Goal: Subscribe to service/newsletter

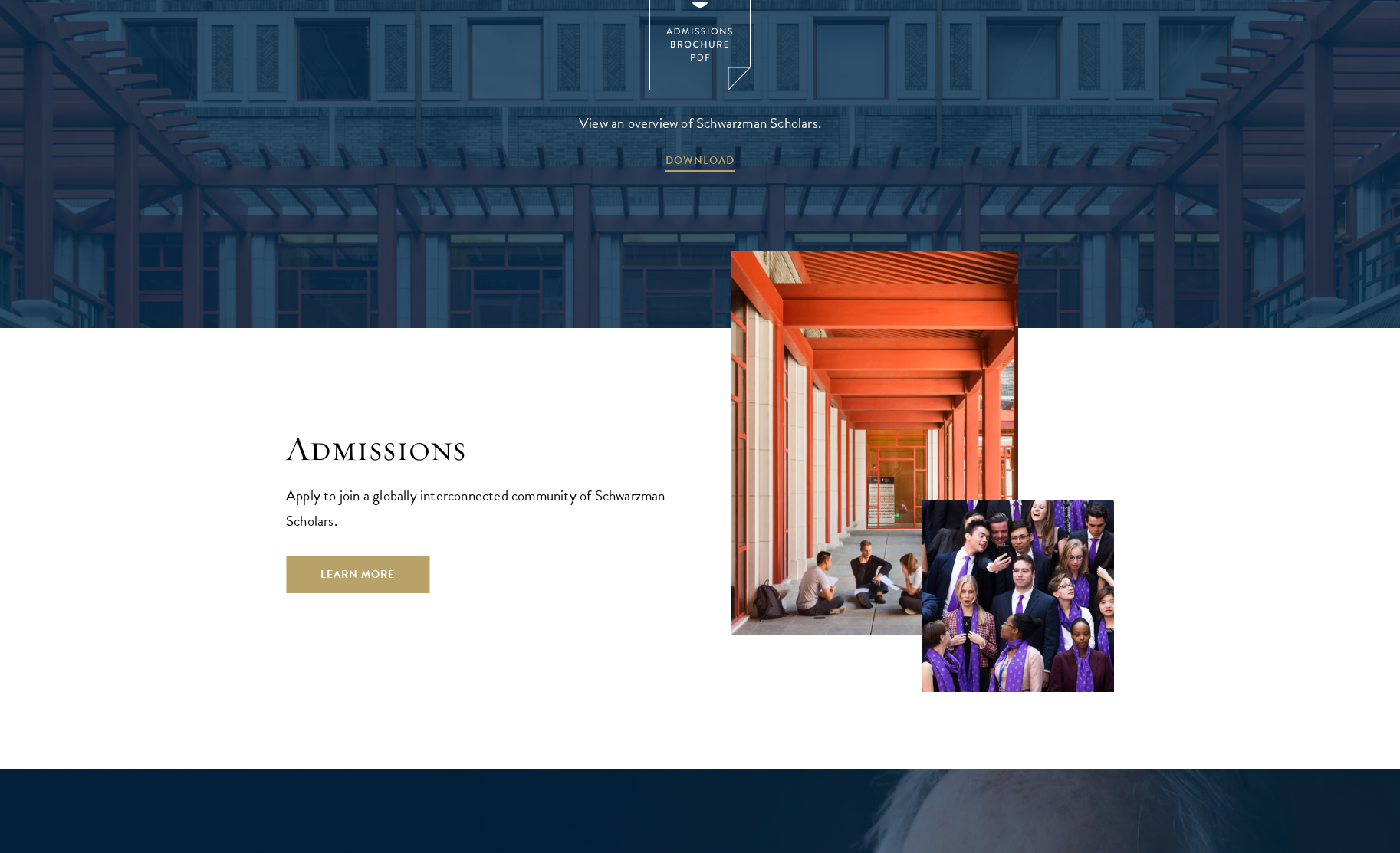
scroll to position [2502, 0]
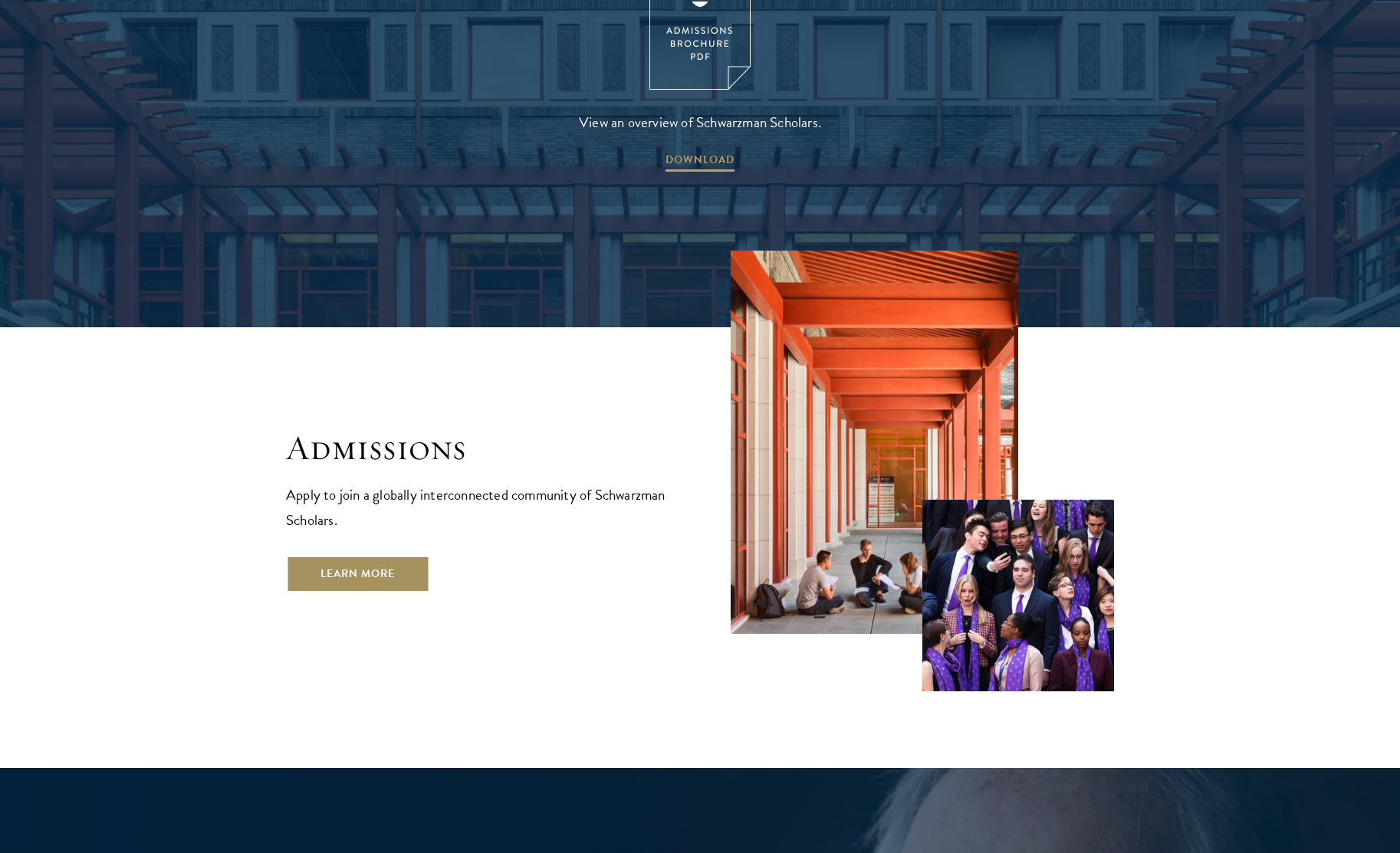
click at [378, 556] on link "Learn More" at bounding box center [357, 574] width 143 height 36
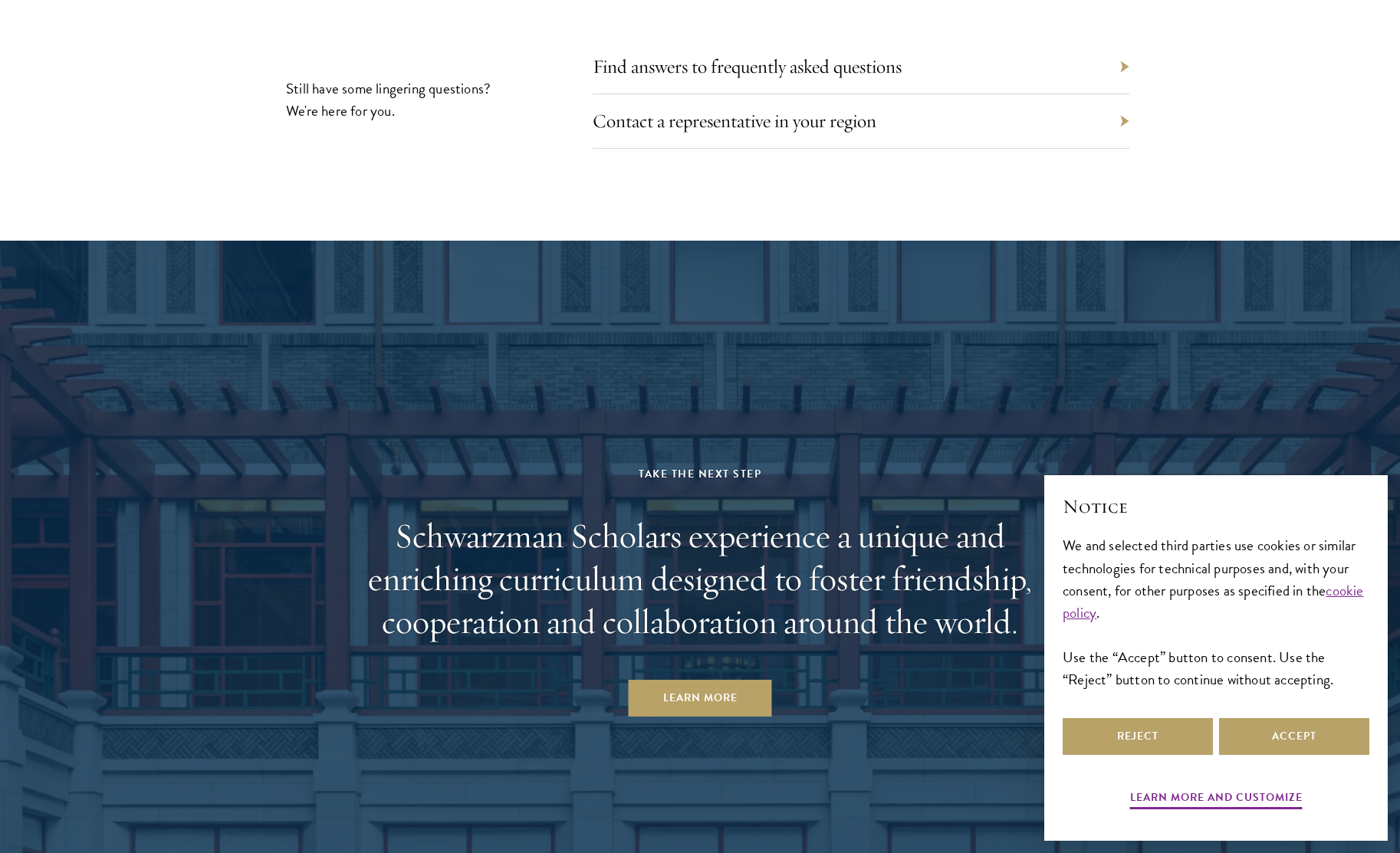
scroll to position [7408, 0]
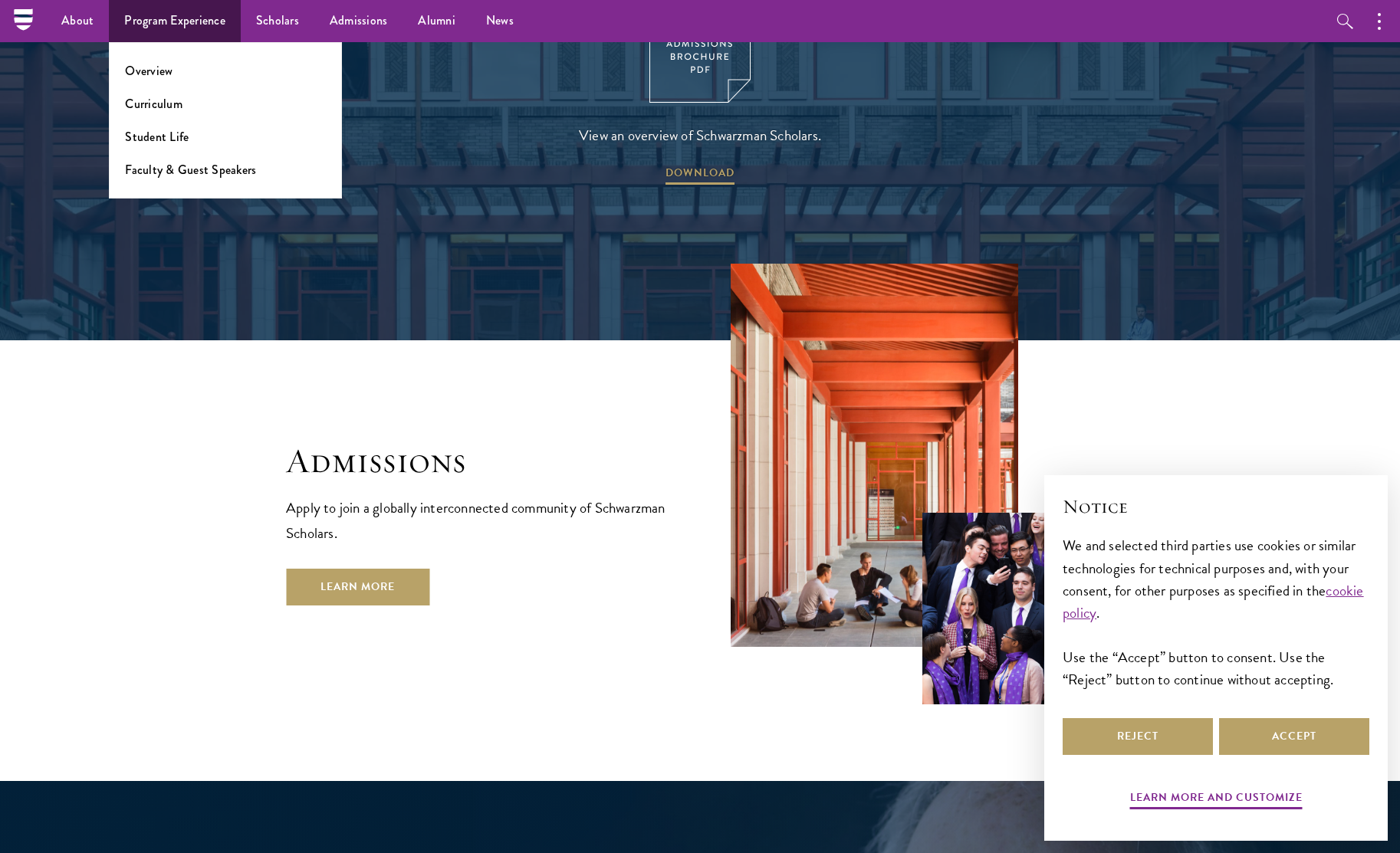
scroll to position [2502, 0]
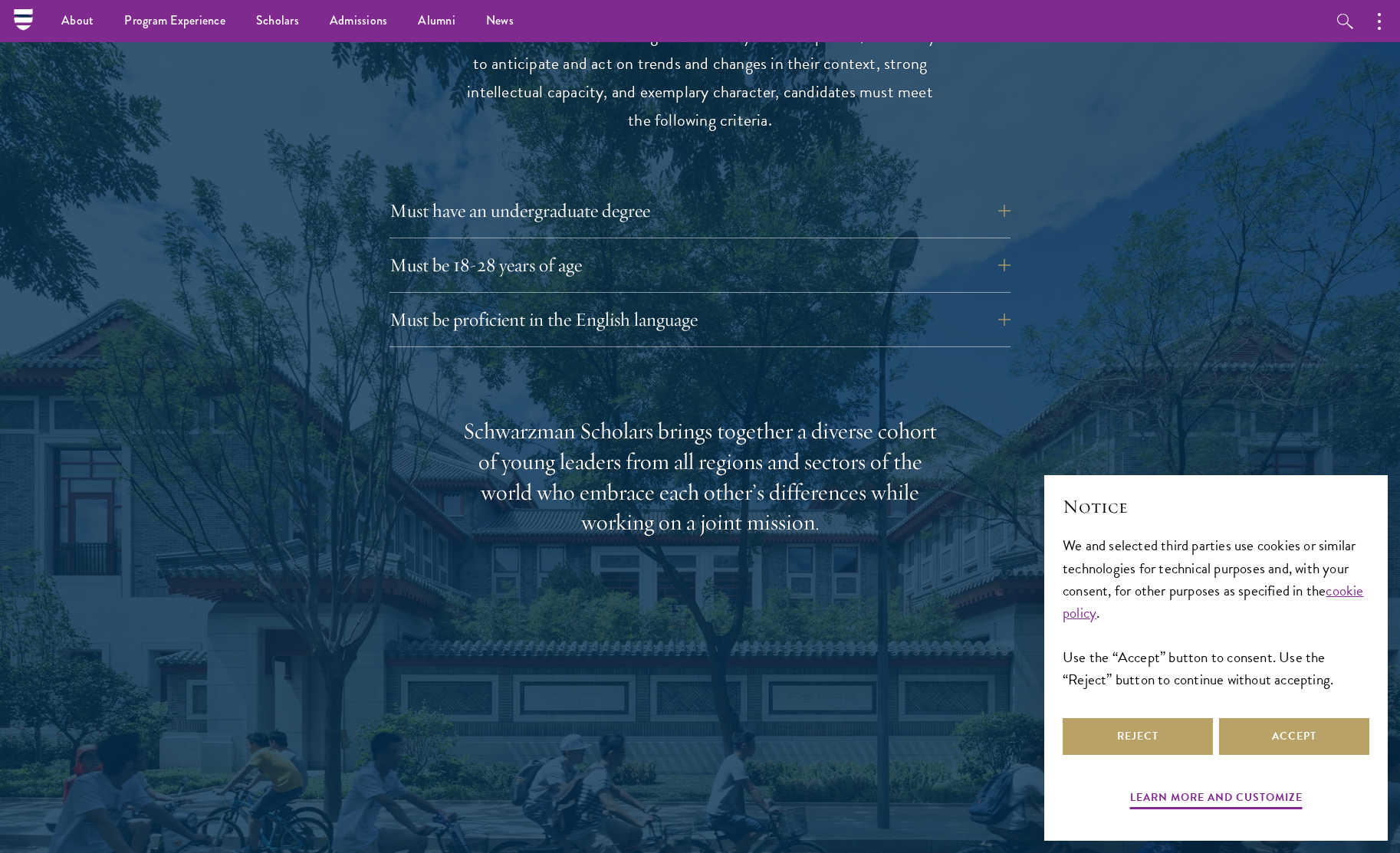
scroll to position [2082, 0]
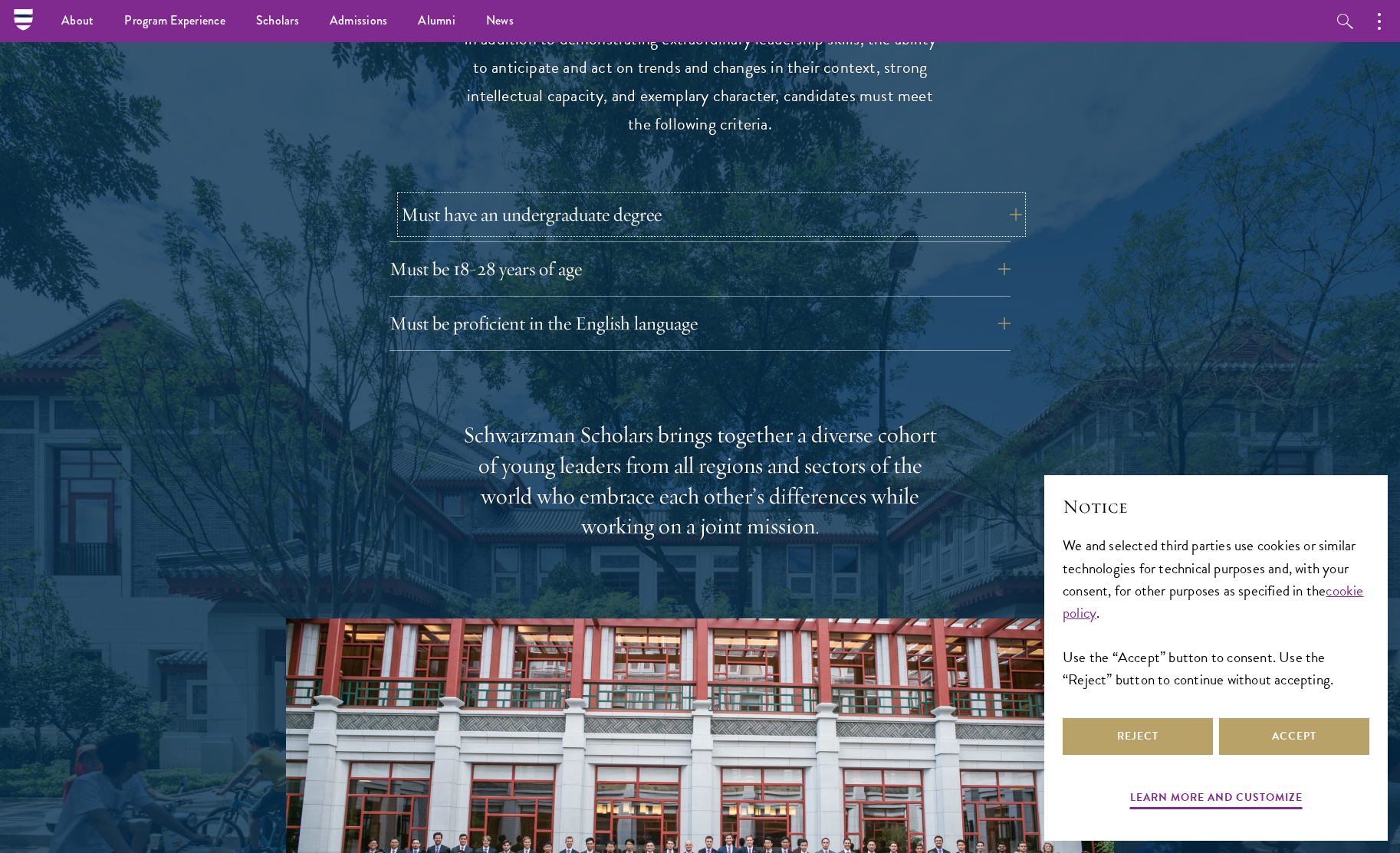
click at [484, 196] on button "Must have an undergraduate degree" at bounding box center [711, 214] width 621 height 36
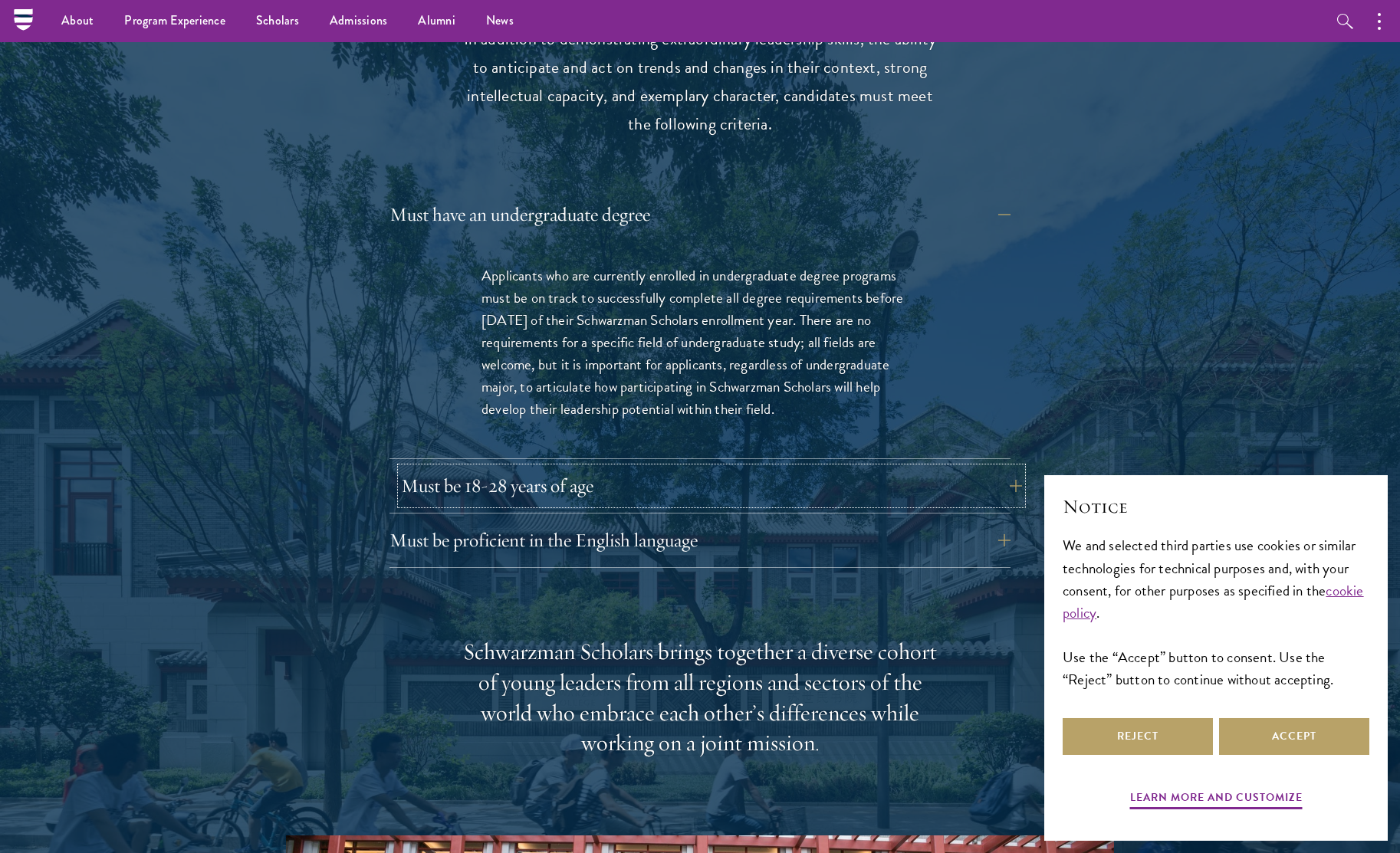
click at [510, 468] on button "Must be 18-28 years of age" at bounding box center [711, 485] width 621 height 36
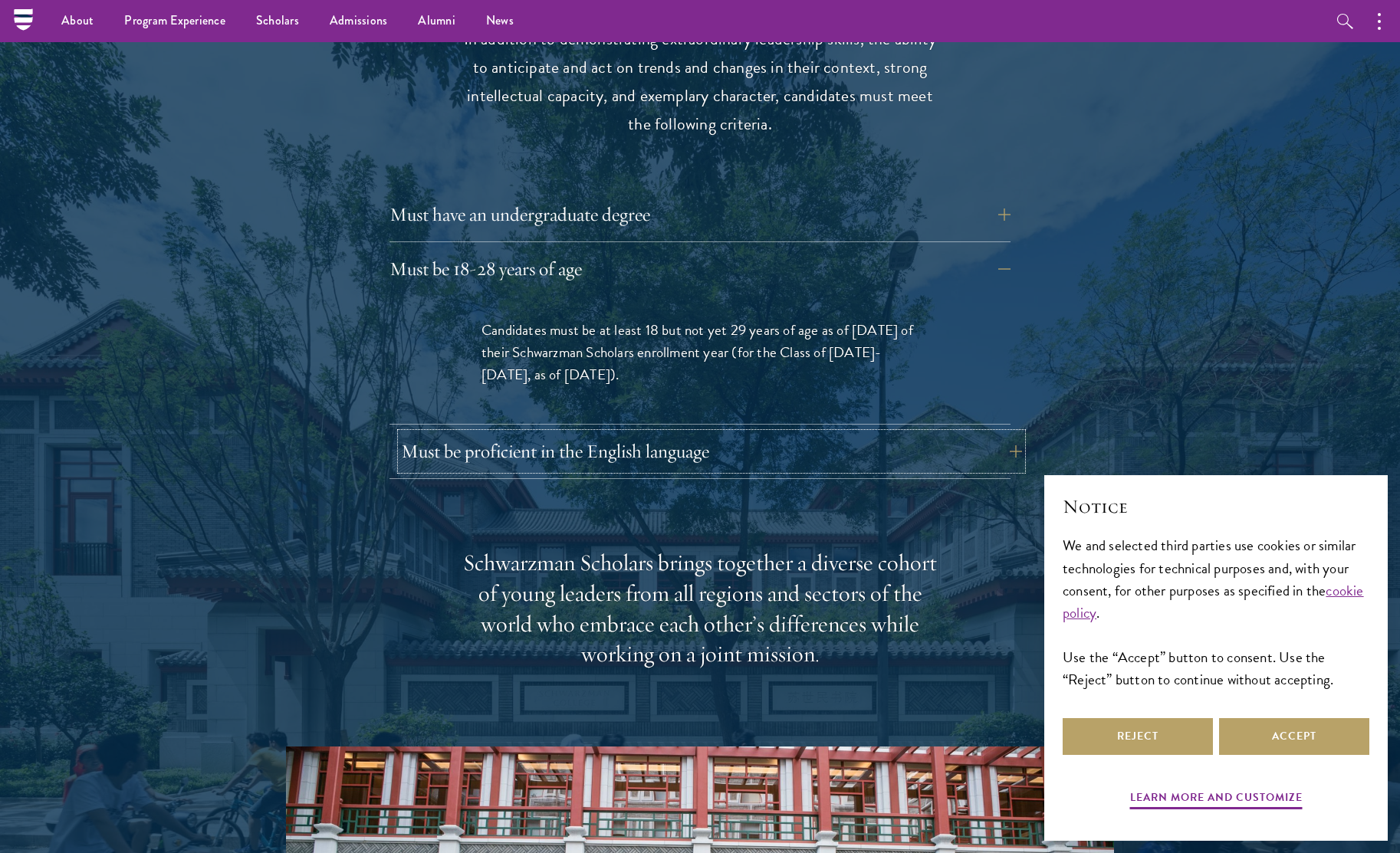
click at [528, 433] on button "Must be proficient in the English language" at bounding box center [711, 451] width 621 height 36
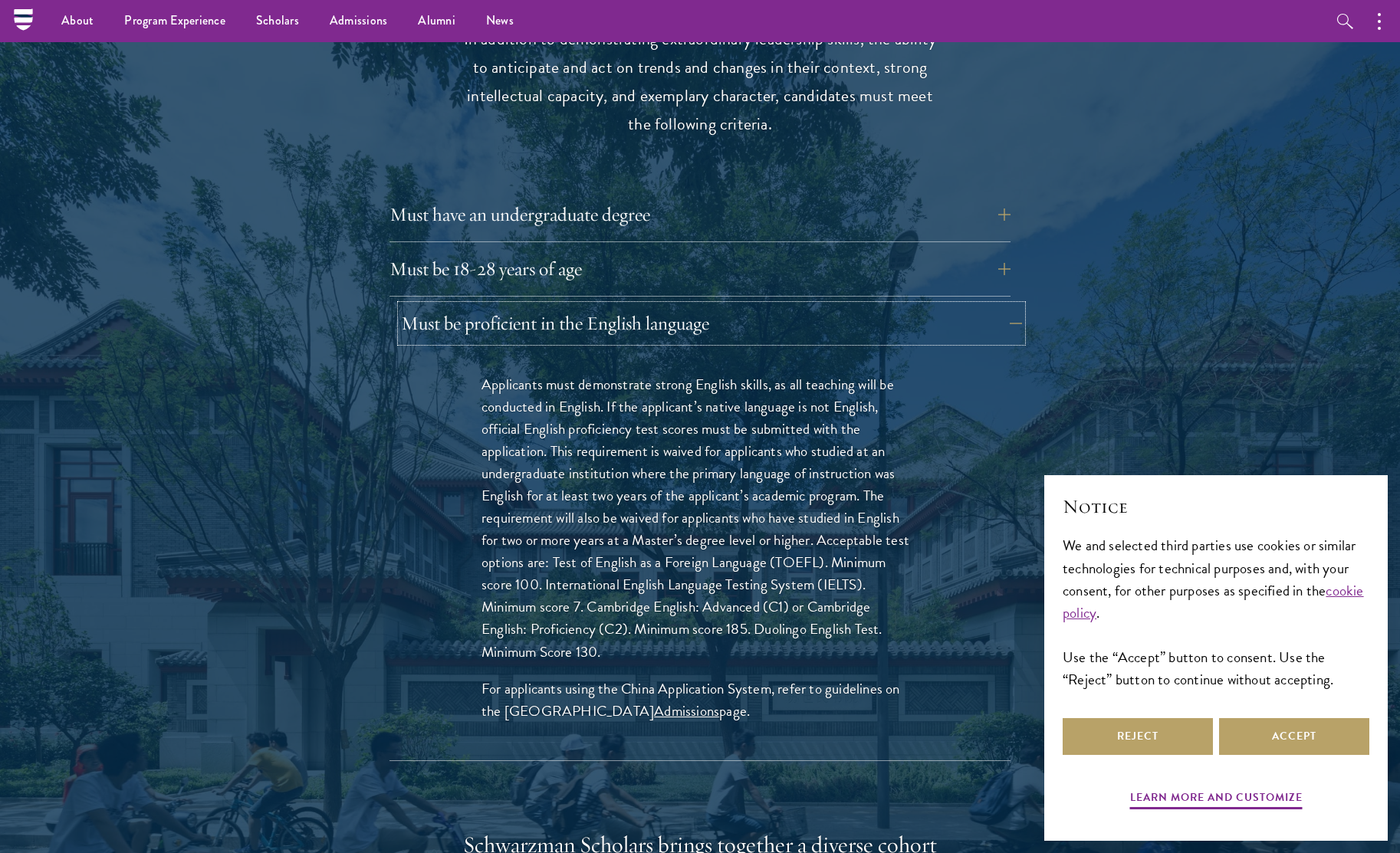
click at [495, 305] on button "Must be proficient in the English language" at bounding box center [711, 323] width 621 height 36
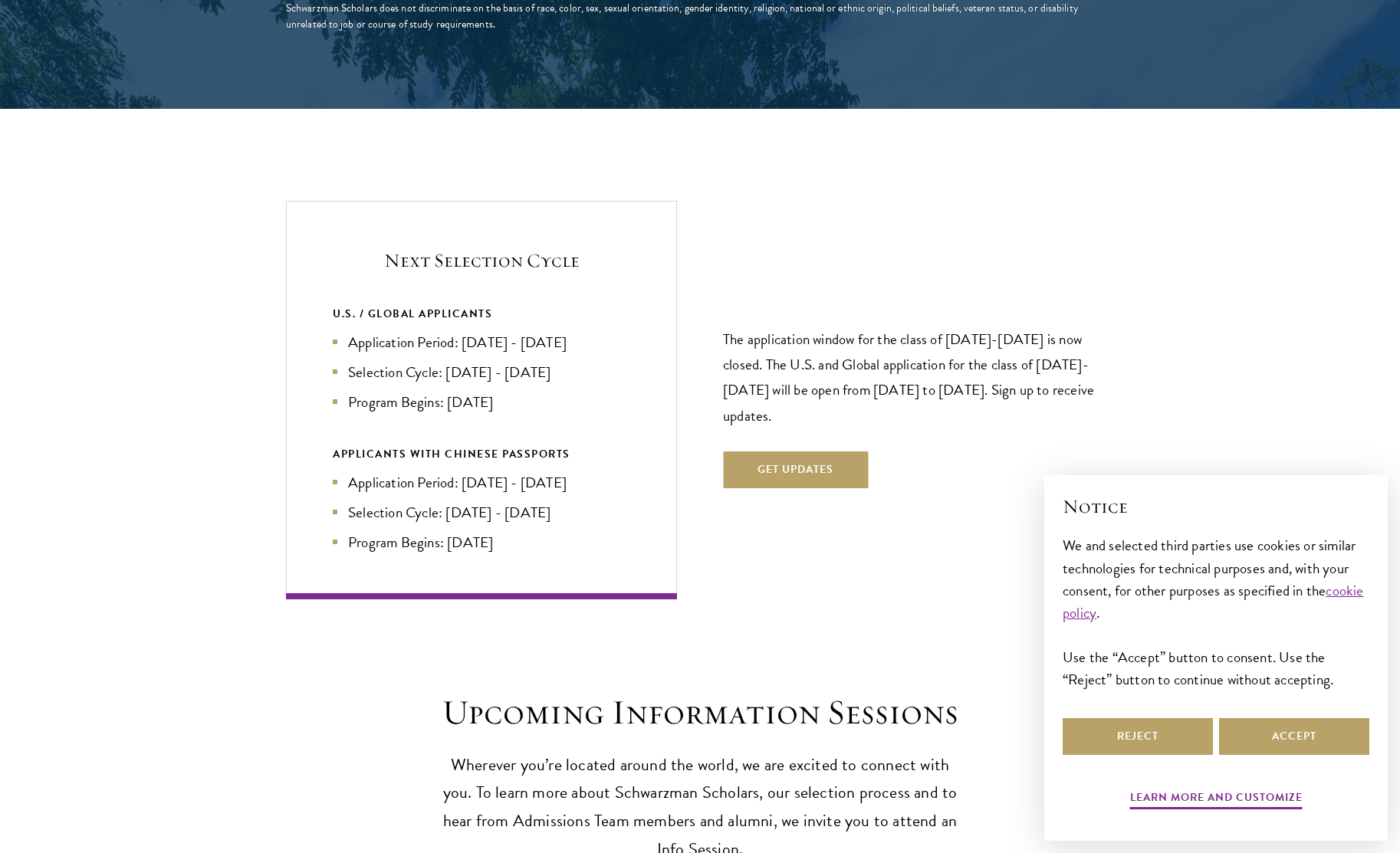
scroll to position [3127, 0]
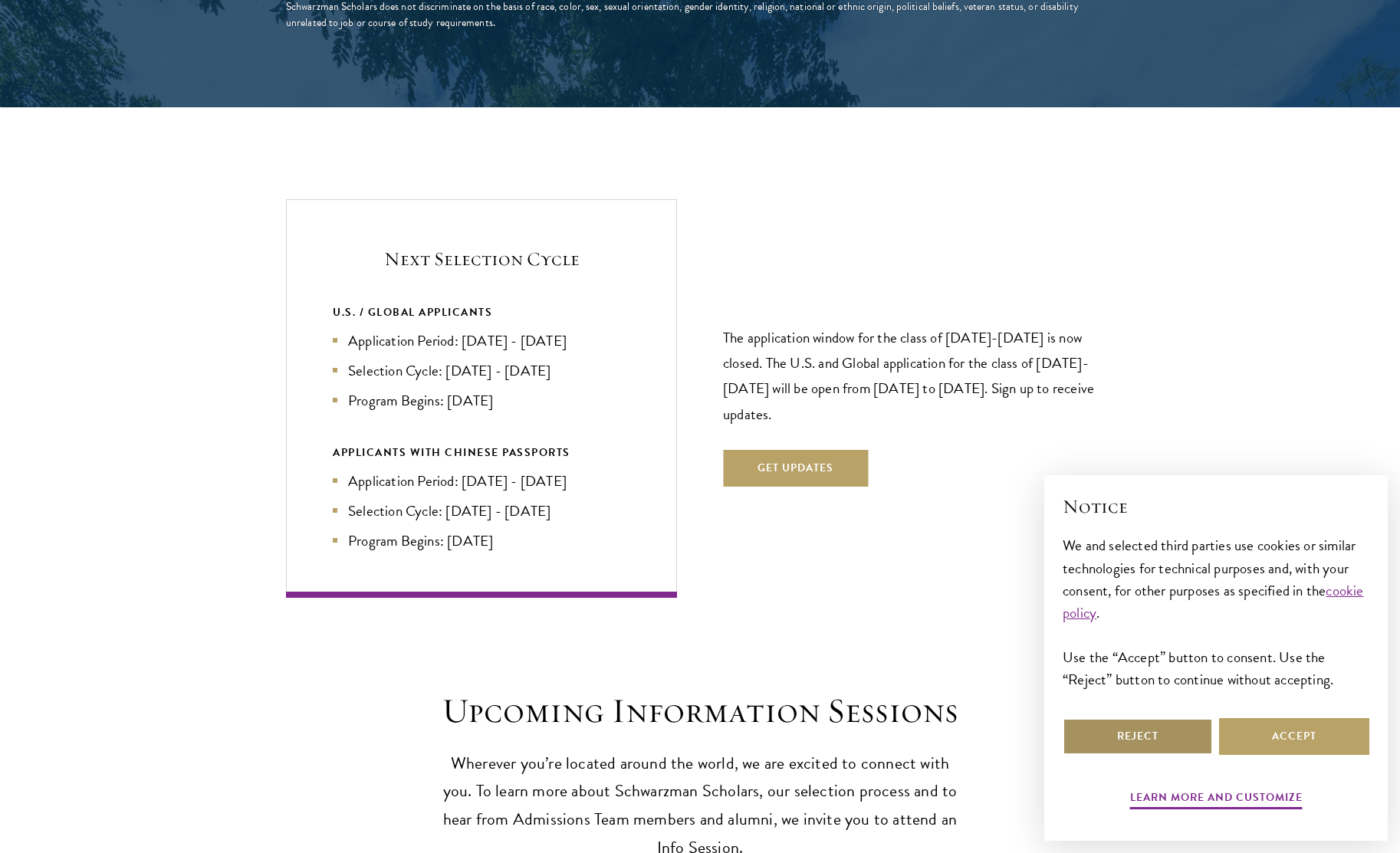
click at [1135, 741] on button "Reject" at bounding box center [1138, 736] width 150 height 36
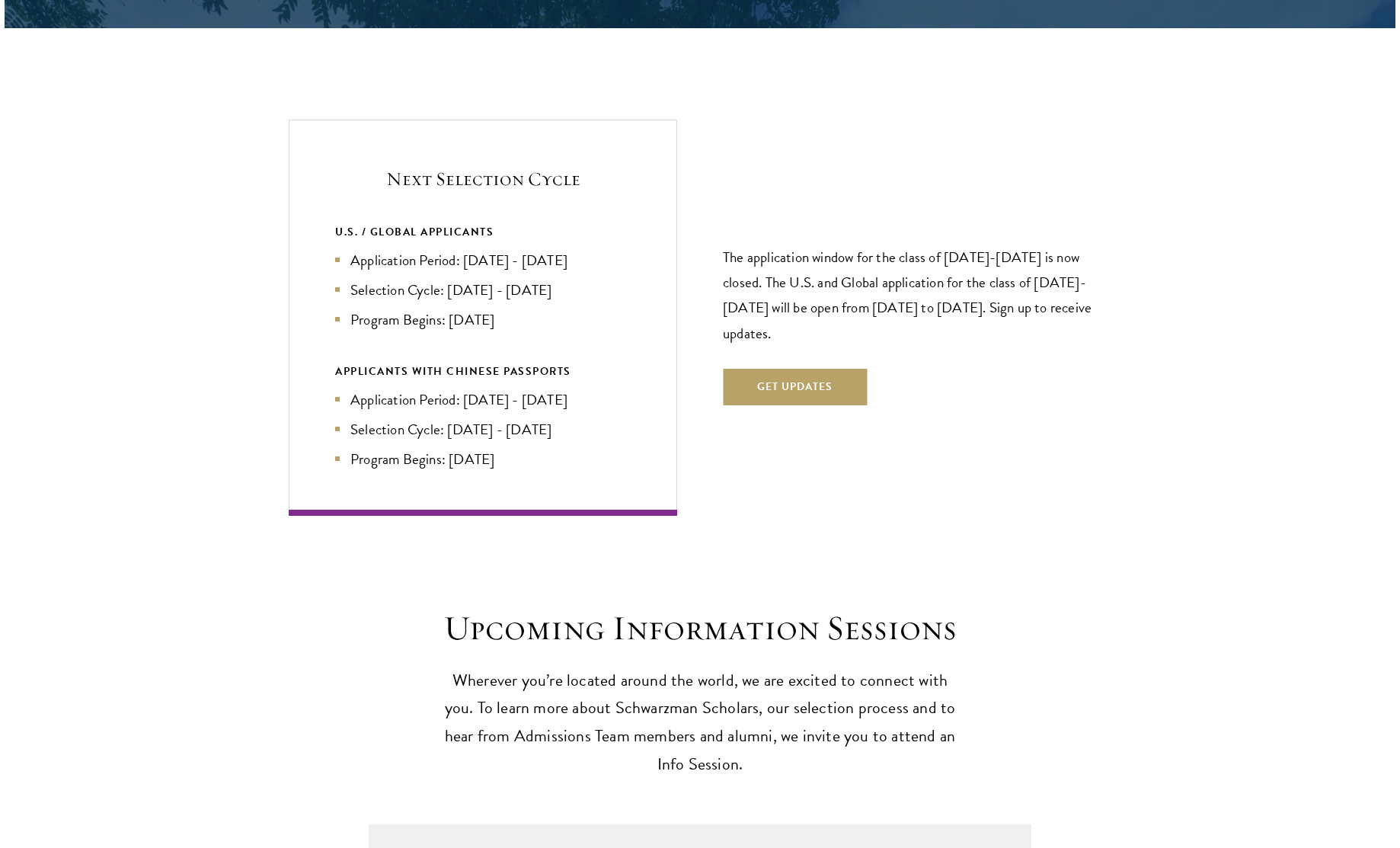
scroll to position [3189, 0]
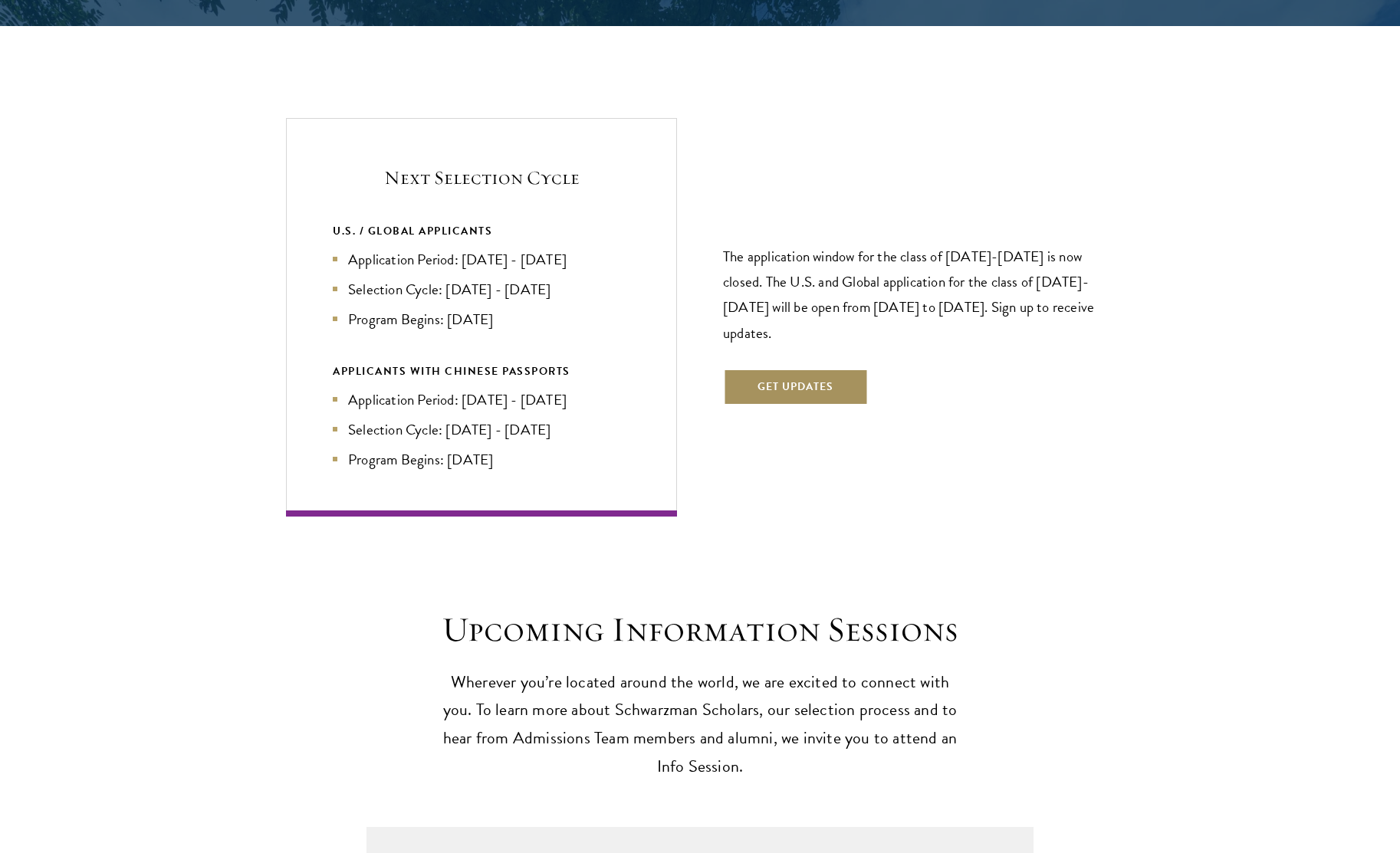
click at [790, 368] on button "Get Updates" at bounding box center [796, 386] width 145 height 36
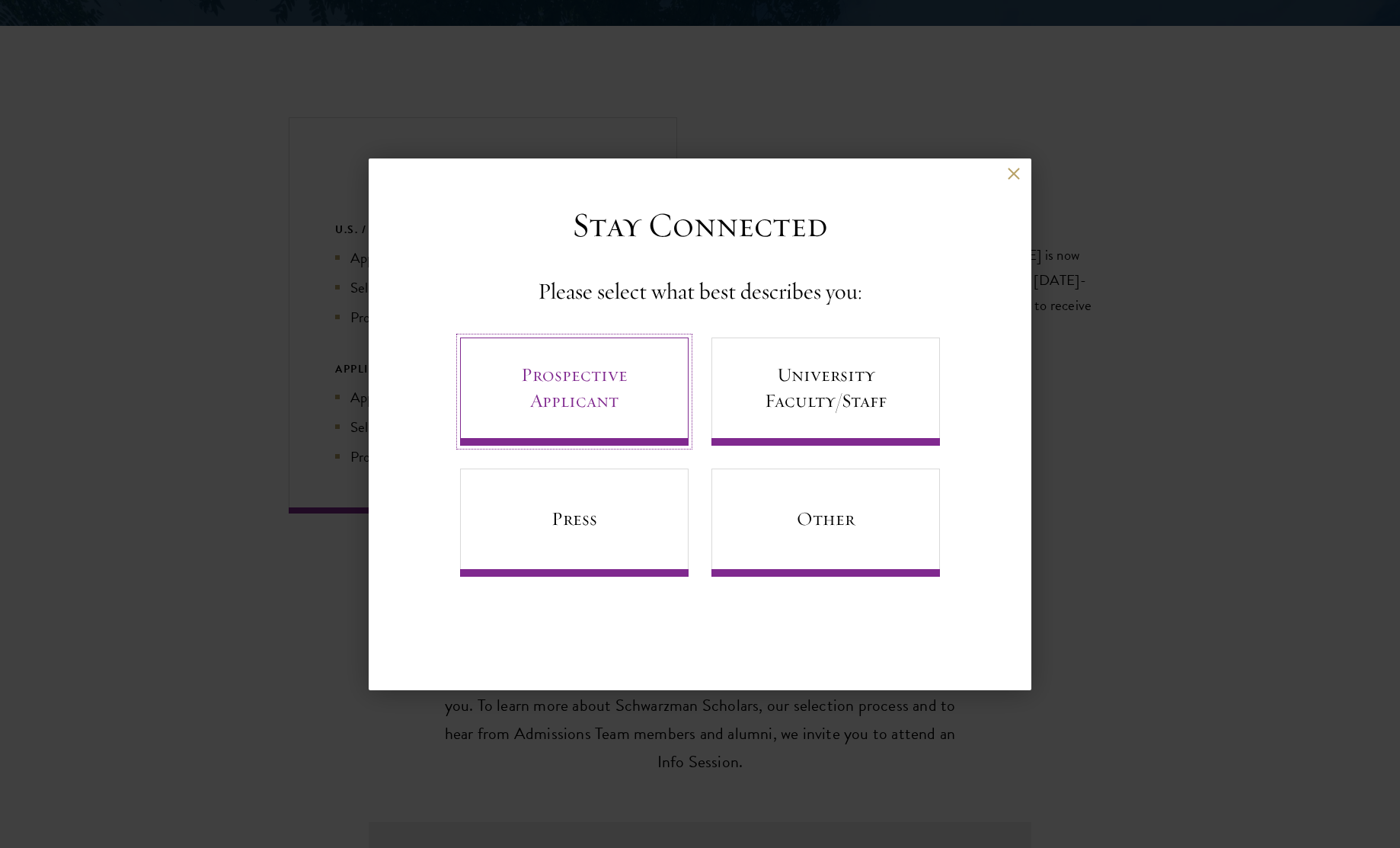
click at [580, 397] on link "Prospective Applicant" at bounding box center [573, 392] width 229 height 108
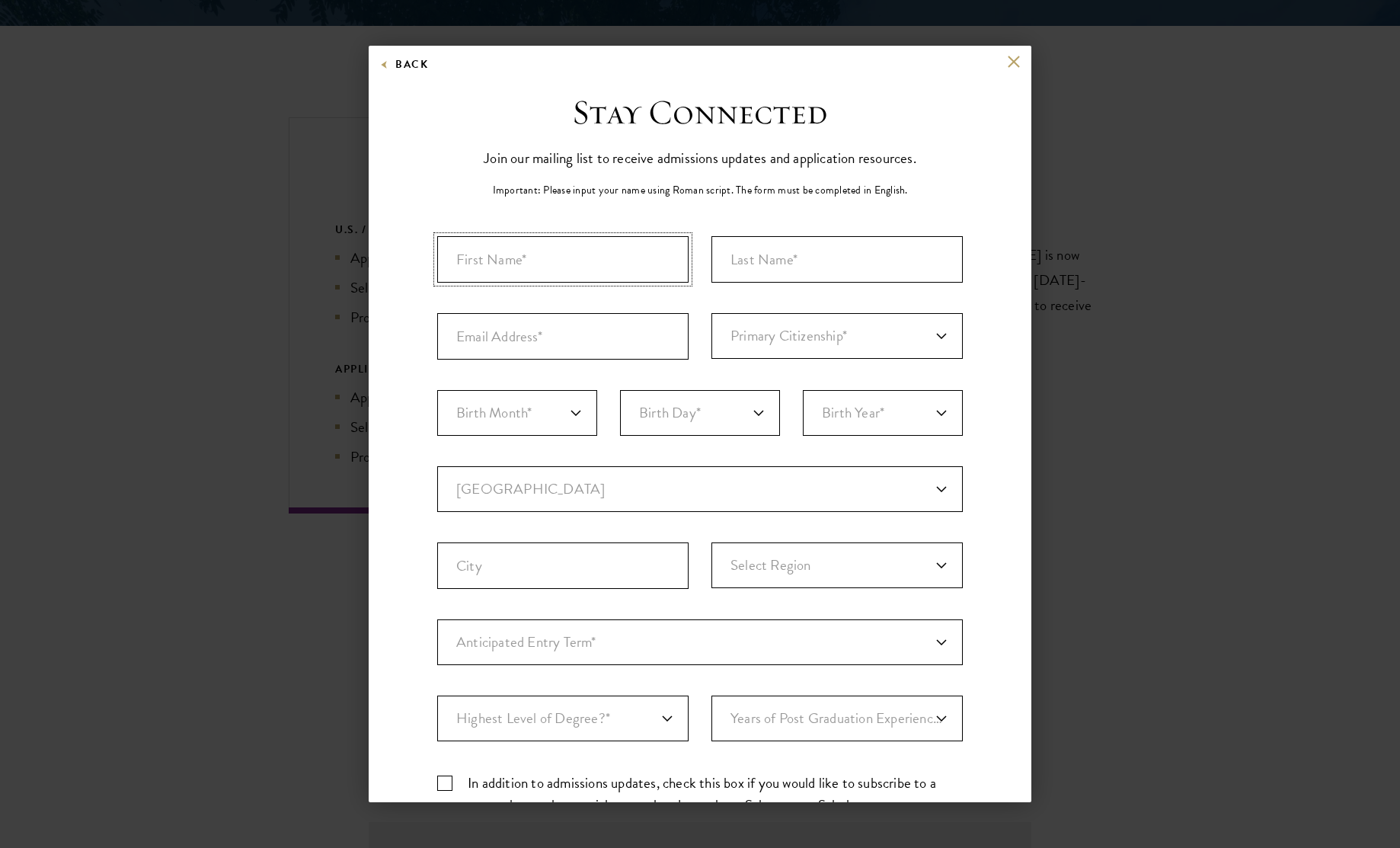
click at [529, 267] on input "First Name*" at bounding box center [563, 259] width 251 height 46
type input "[PERSON_NAME]"
click at [728, 246] on input "Last Name (Family Name)*" at bounding box center [837, 259] width 251 height 46
type input "[PERSON_NAME]"
click at [581, 351] on input "Email Address*" at bounding box center [563, 336] width 251 height 46
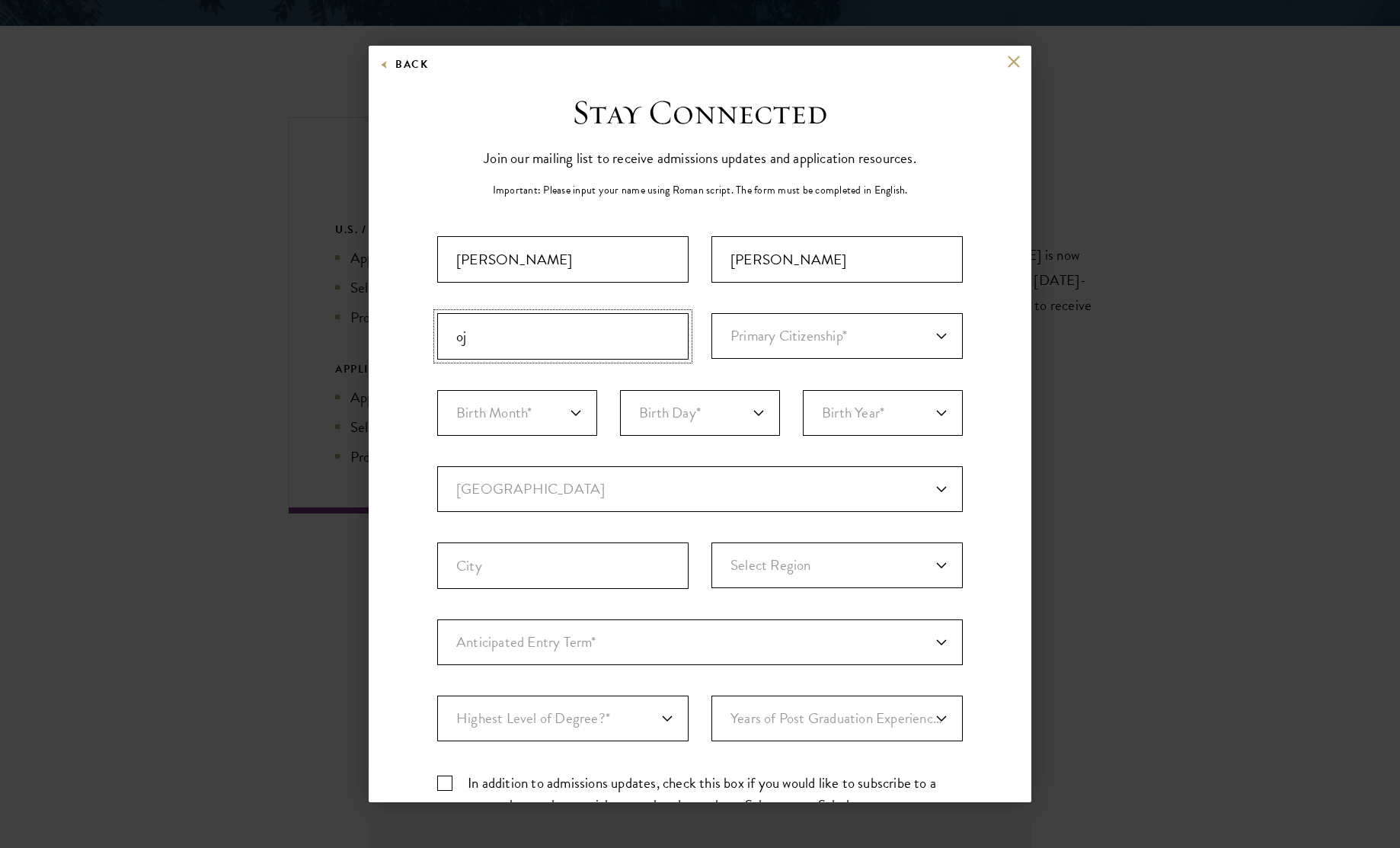
type input "o"
type input "[EMAIL_ADDRESS][DOMAIN_NAME]"
click at [821, 339] on select "Primary Citizenship* [GEOGRAPHIC_DATA] [DEMOGRAPHIC_DATA] [DEMOGRAPHIC_DATA] [D…" at bounding box center [837, 336] width 251 height 46
select select "US"
click at [711, 313] on select "Primary Citizenship* [GEOGRAPHIC_DATA] [DEMOGRAPHIC_DATA] [DEMOGRAPHIC_DATA] [D…" at bounding box center [837, 336] width 251 height 46
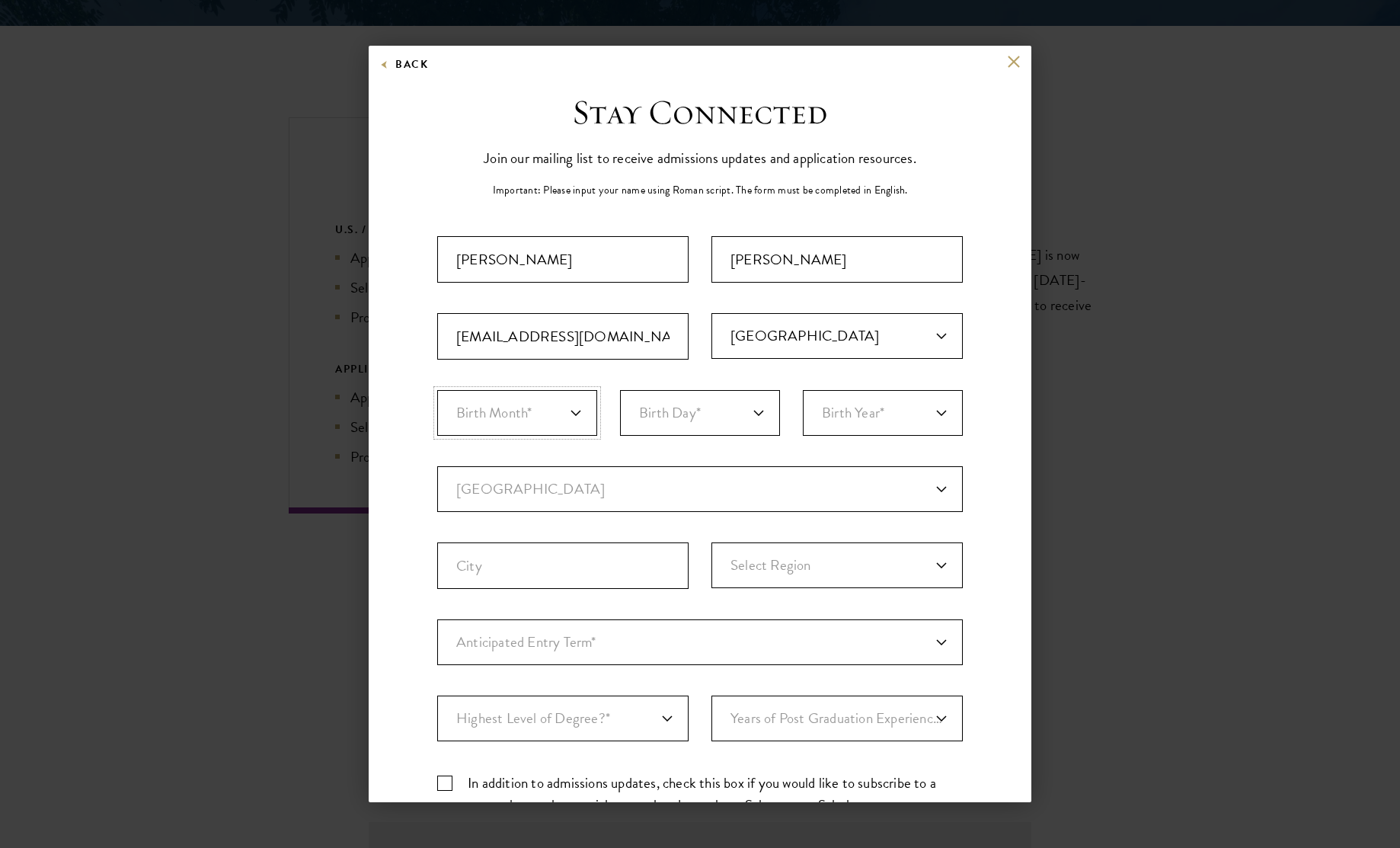
click at [492, 422] on select "Birth Month* January February March April May June July August September Octobe…" at bounding box center [517, 413] width 160 height 46
select select "10"
click at [437, 390] on select "Birth Month* January February March April May June July August September Octobe…" at bounding box center [517, 413] width 160 height 46
click at [666, 419] on select "Birth Day* 1 2 3 4 5 6 7 8 9 10 11 12 13 14 15 16 17 18 19 20 21 22 23 24 25 26…" at bounding box center [700, 413] width 160 height 46
select select "23"
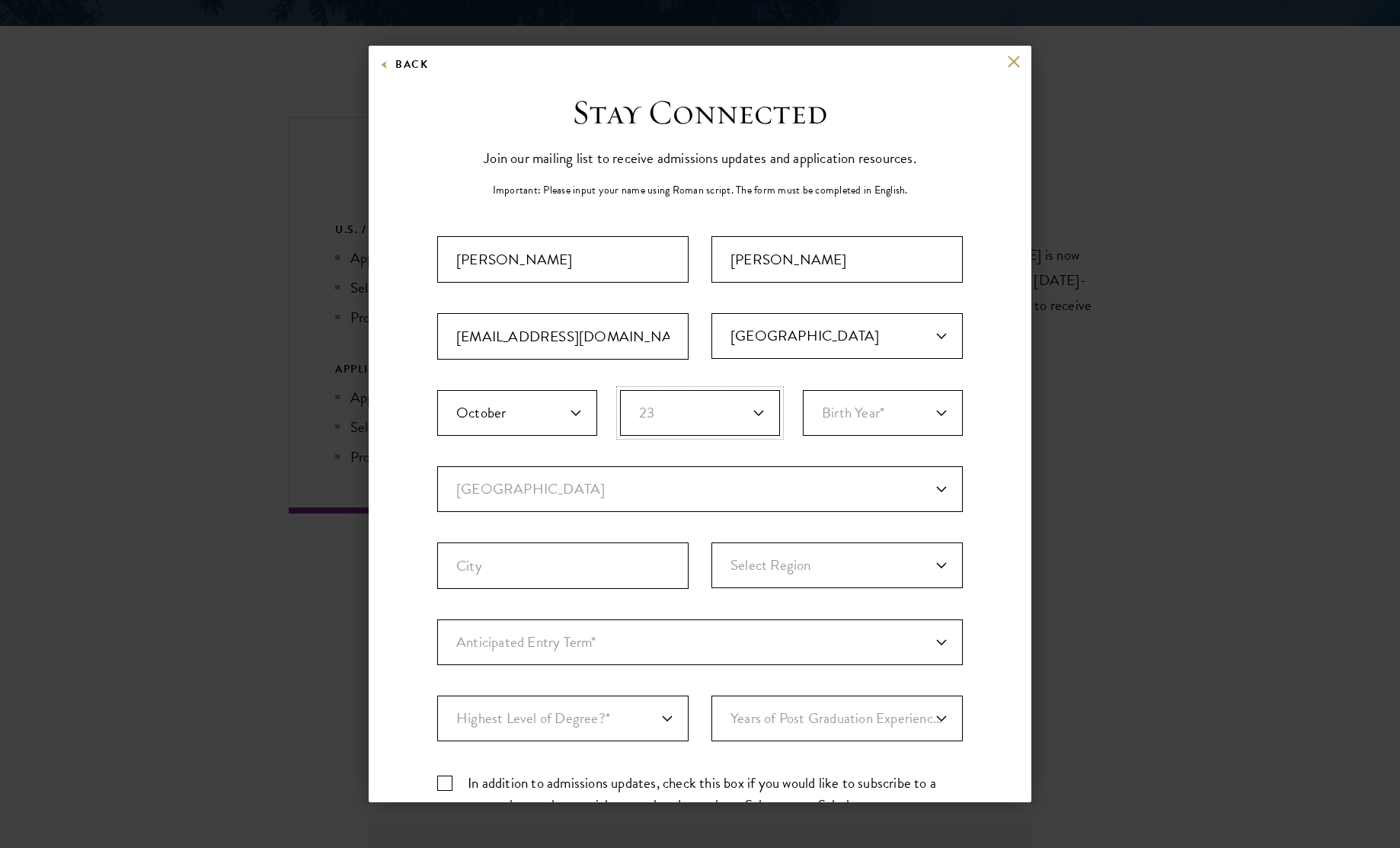
click at [620, 390] on select "Birth Day* 1 2 3 4 5 6 7 8 9 10 11 12 13 14 15 16 17 18 19 20 21 22 23 24 25 26…" at bounding box center [700, 413] width 160 height 46
click at [806, 421] on select "Birth Year* [DEMOGRAPHIC_DATA] [DEMOGRAPHIC_DATA] [DEMOGRAPHIC_DATA] [DEMOGRAPH…" at bounding box center [883, 413] width 160 height 46
click at [803, 390] on select "Birth Year* [DEMOGRAPHIC_DATA] [DEMOGRAPHIC_DATA] [DEMOGRAPHIC_DATA] [DEMOGRAPH…" at bounding box center [883, 413] width 160 height 46
click at [830, 406] on select "Birth Year* [DEMOGRAPHIC_DATA] [DEMOGRAPHIC_DATA] [DEMOGRAPHIC_DATA] [DEMOGRAPH…" at bounding box center [883, 413] width 160 height 46
select select "2002"
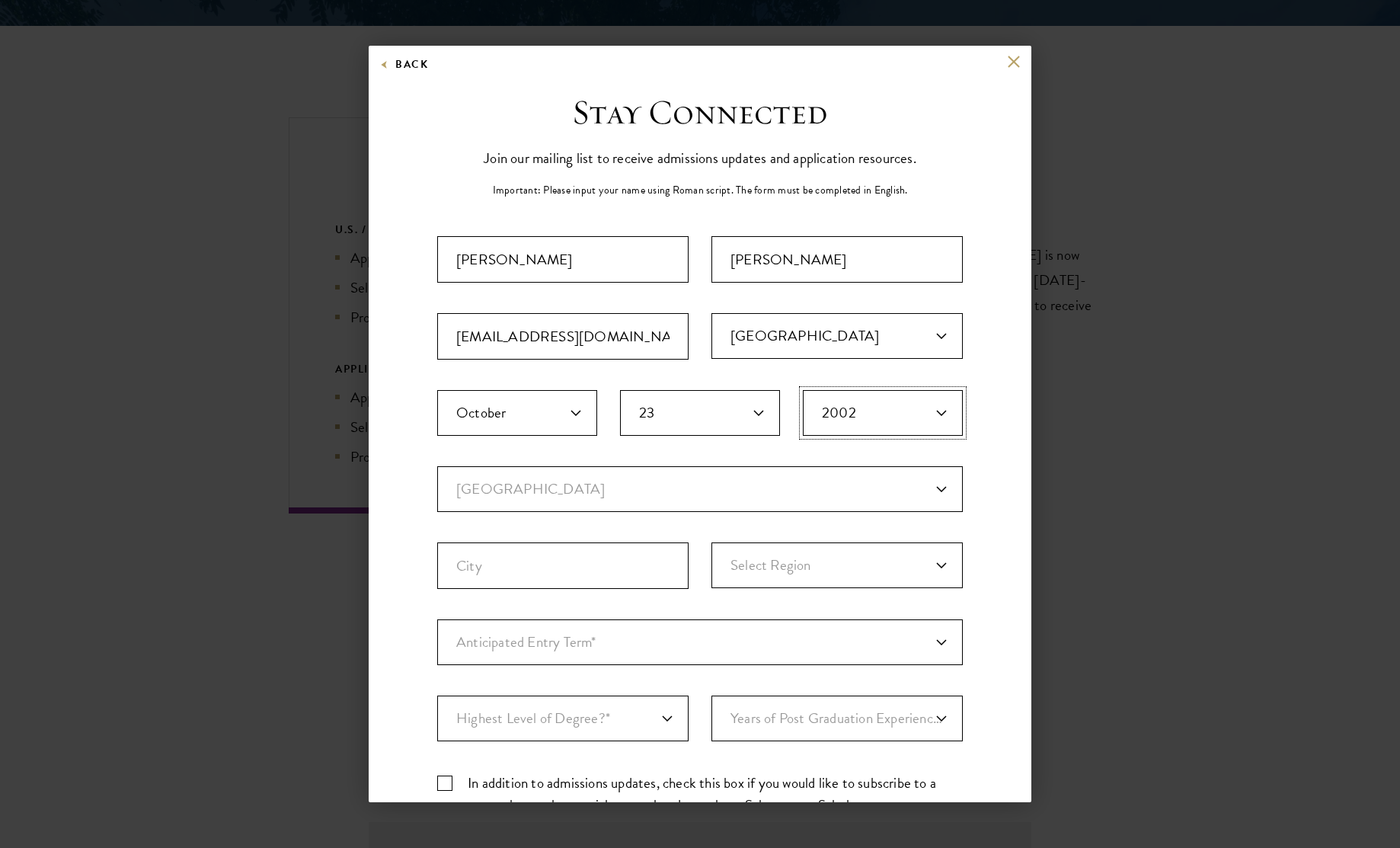
click at [803, 390] on select "Birth Year* [DEMOGRAPHIC_DATA] [DEMOGRAPHIC_DATA] [DEMOGRAPHIC_DATA] [DEMOGRAPH…" at bounding box center [883, 413] width 160 height 46
click at [575, 473] on select "Current Country [GEOGRAPHIC_DATA] [GEOGRAPHIC_DATA] [GEOGRAPHIC_DATA] [GEOGRAPH…" at bounding box center [699, 489] width 525 height 46
select select "US"
click at [437, 467] on select "Current Country [GEOGRAPHIC_DATA] [GEOGRAPHIC_DATA] [GEOGRAPHIC_DATA] [GEOGRAPH…" at bounding box center [699, 489] width 525 height 46
select select
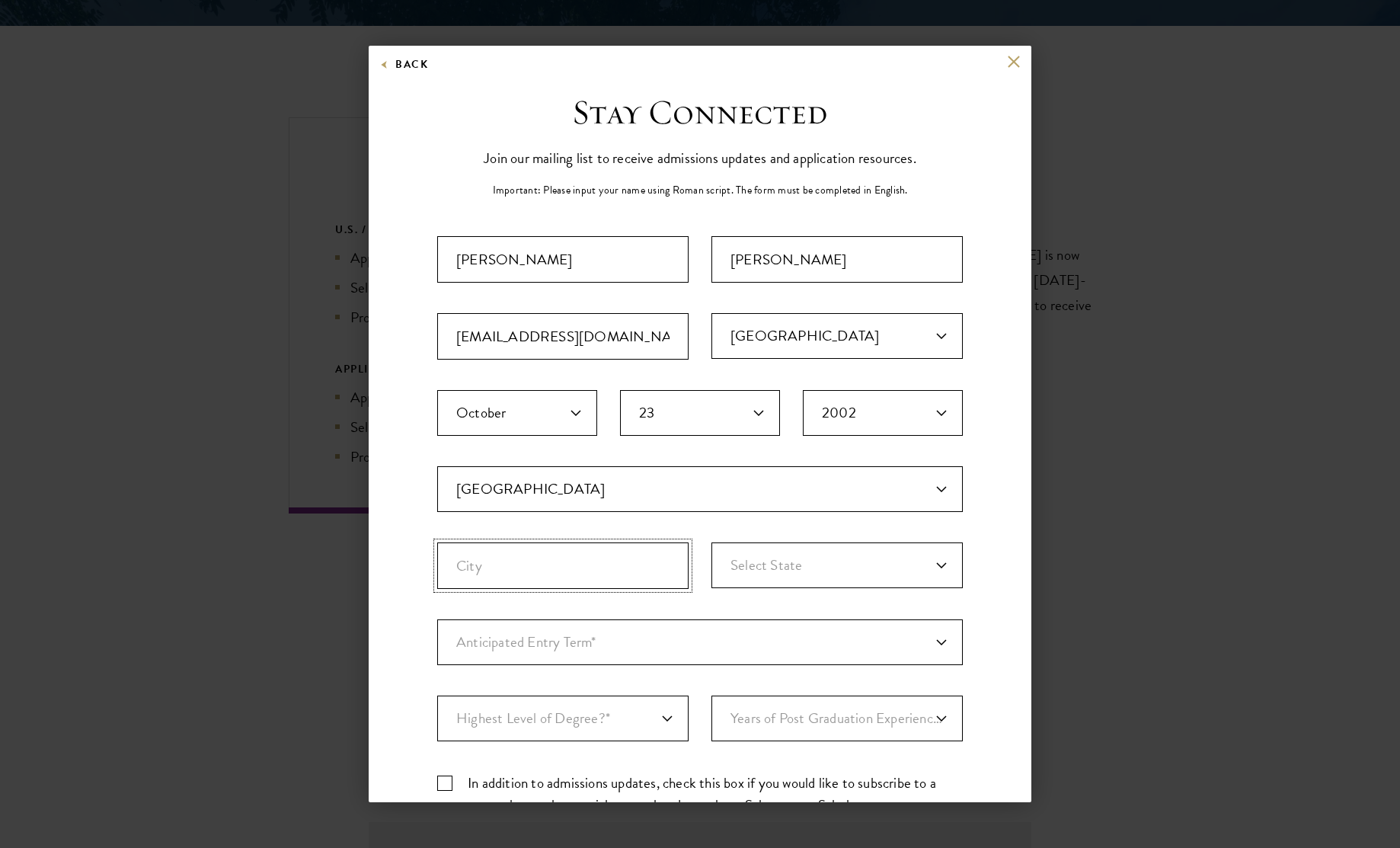
click at [507, 567] on input "City" at bounding box center [563, 565] width 251 height 46
type input "[GEOGRAPHIC_DATA]"
select select "NY"
click at [539, 640] on select "Anticipated Entry Term* [DATE] (Application opens [DATE]) Just Exploring" at bounding box center [699, 642] width 525 height 46
select select "a6790467-ebe7-4045-a56a-66c1cae98076"
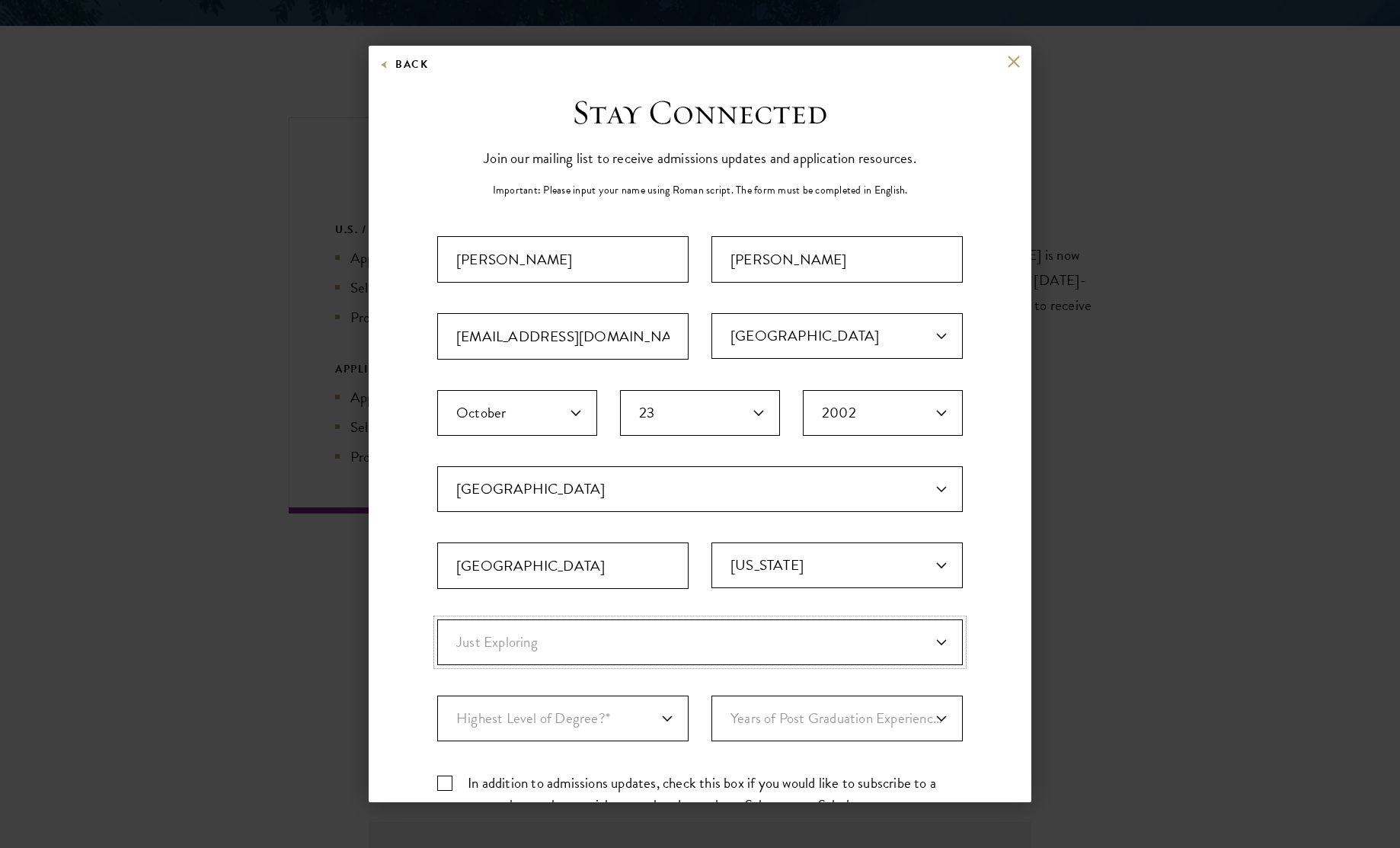
click at [437, 619] on select "Anticipated Entry Term* [DATE] (Application opens [DATE]) Just Exploring" at bounding box center [699, 642] width 525 height 46
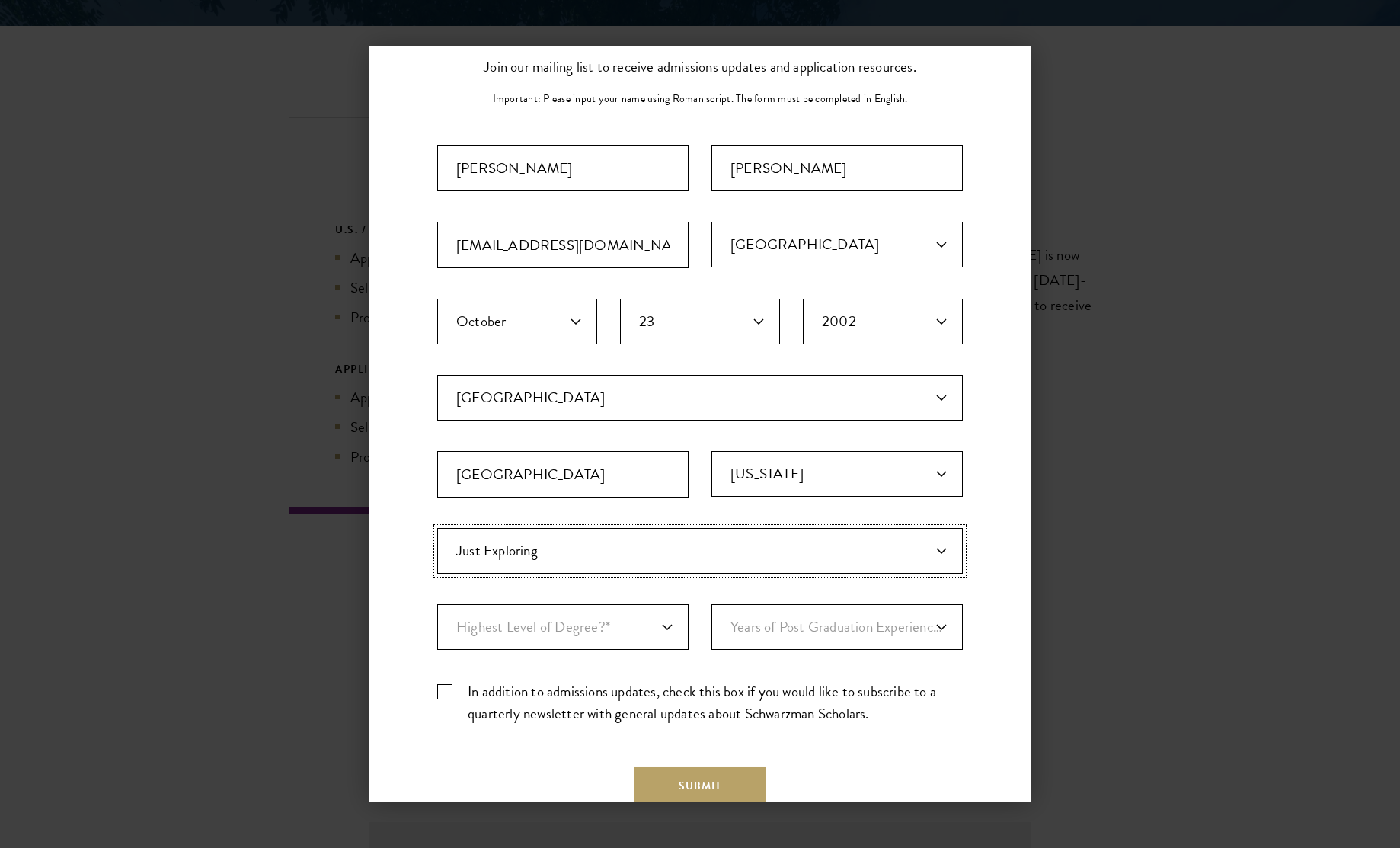
scroll to position [127, 0]
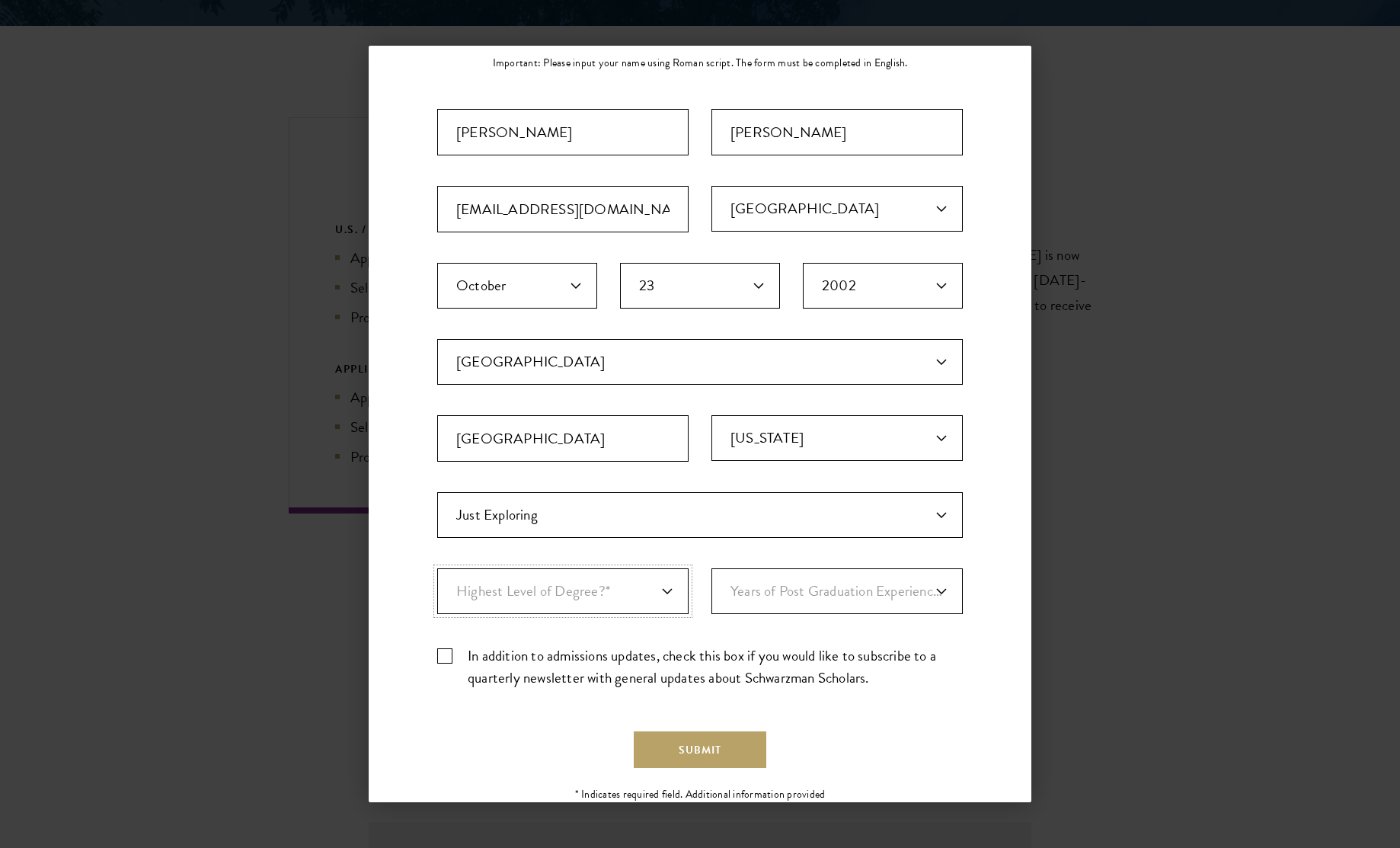
click at [496, 587] on select "Highest Level of Degree?* PHD Bachelor's Master's Current Undergraduate Student" at bounding box center [563, 591] width 251 height 46
select select "bf44f490-31e9-4d16-b1d2-df861e7933aa"
click at [437, 569] on select "Highest Level of Degree?* PHD Bachelor's Master's Current Undergraduate Student" at bounding box center [563, 591] width 251 height 46
click at [732, 602] on select "Years of Post Graduation Experience?* 1 2 3 4 5 6 7 8 9 10" at bounding box center [837, 591] width 251 height 46
select select "1"
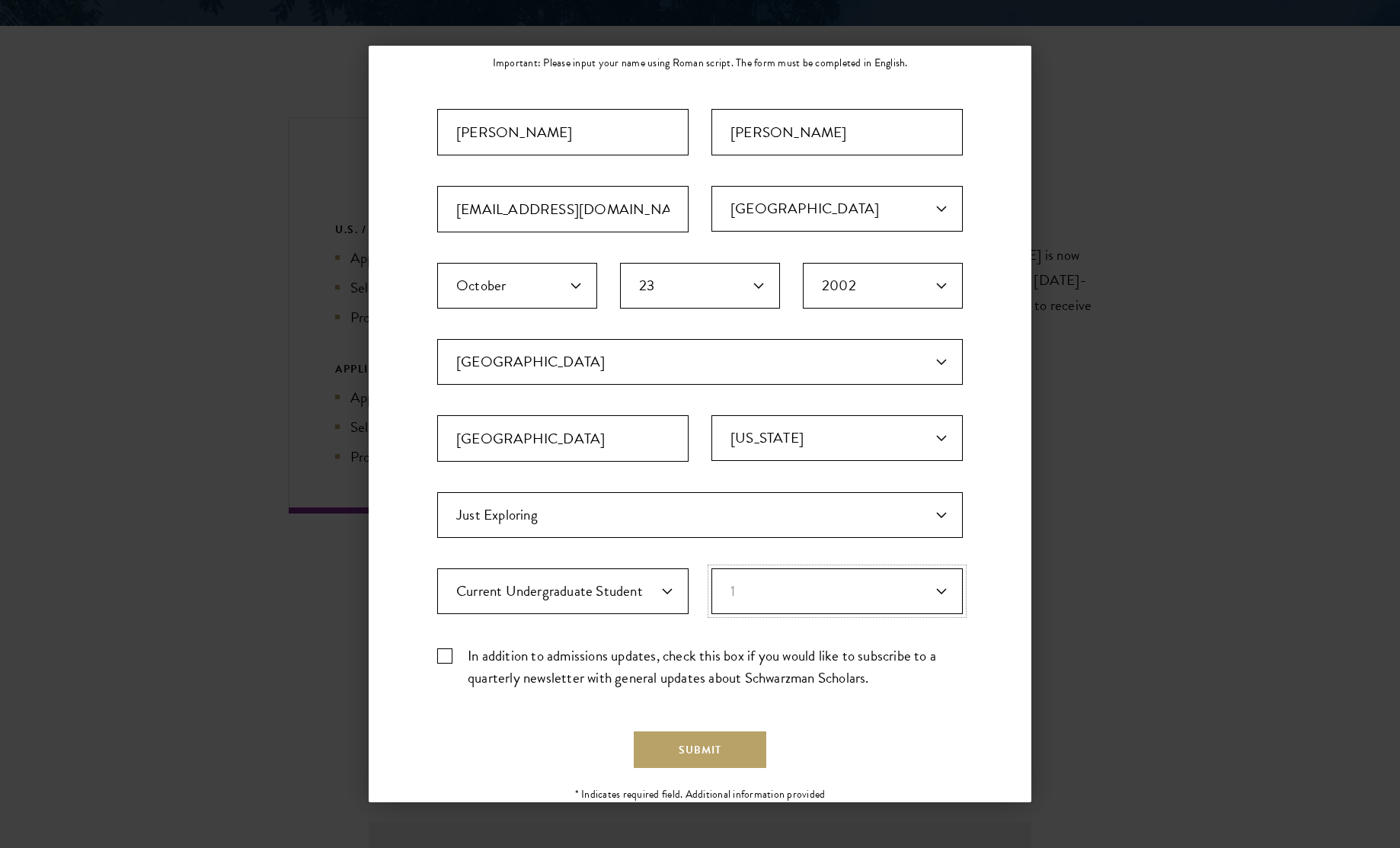
click at [711, 569] on select "Years of Post Graduation Experience?* 1 2 3 4 5 6 7 8 9 10" at bounding box center [837, 591] width 251 height 46
click at [444, 651] on label "In addition to admissions updates, check this box if you would like to subscrib…" at bounding box center [699, 667] width 525 height 44
click at [444, 651] on input "In addition to admissions updates, check this box if you would like to subscrib…" at bounding box center [699, 650] width 525 height 10
checkbox input "true"
click at [695, 744] on button "Submit" at bounding box center [699, 749] width 132 height 36
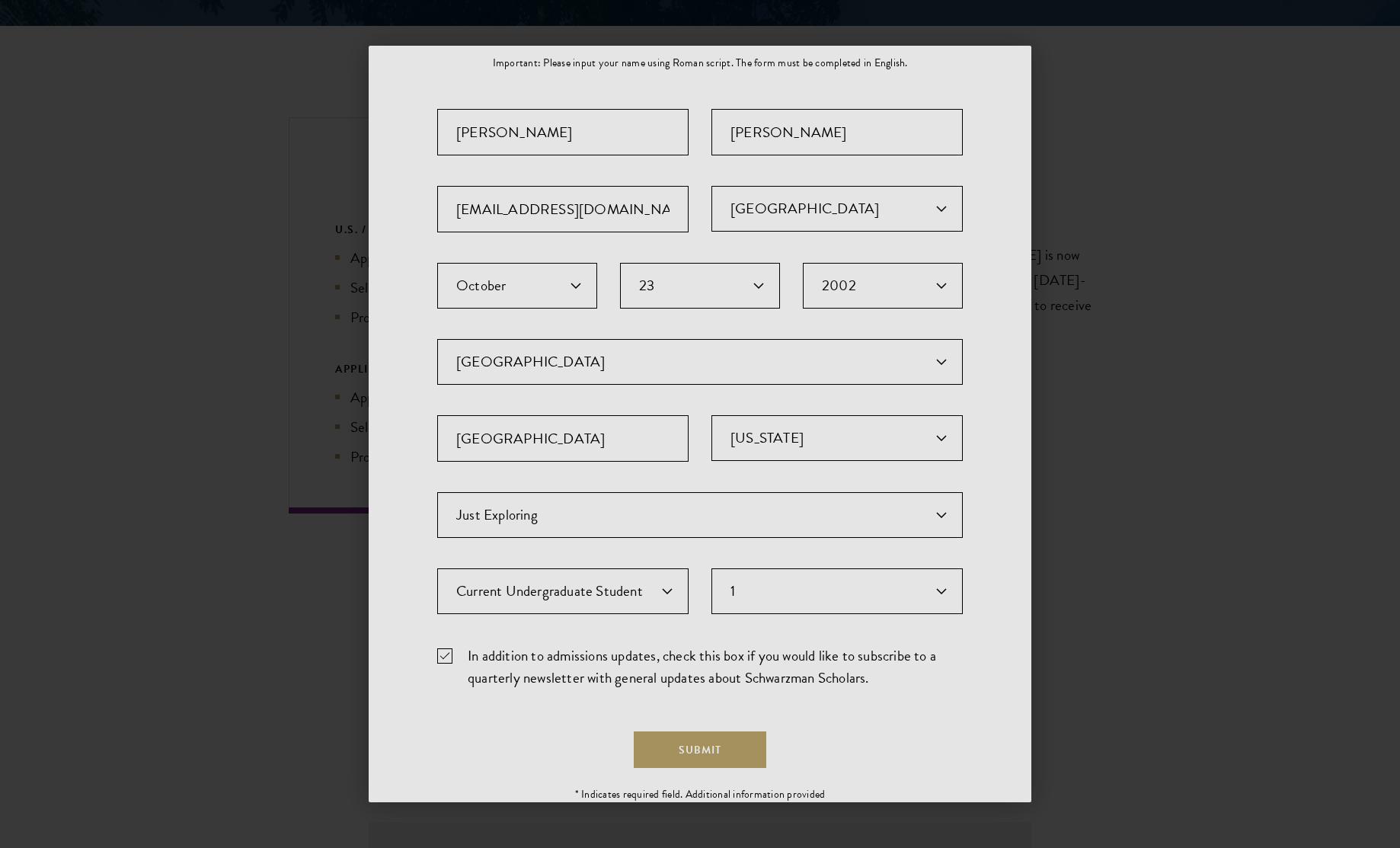
click at [680, 749] on div at bounding box center [700, 424] width 1400 height 848
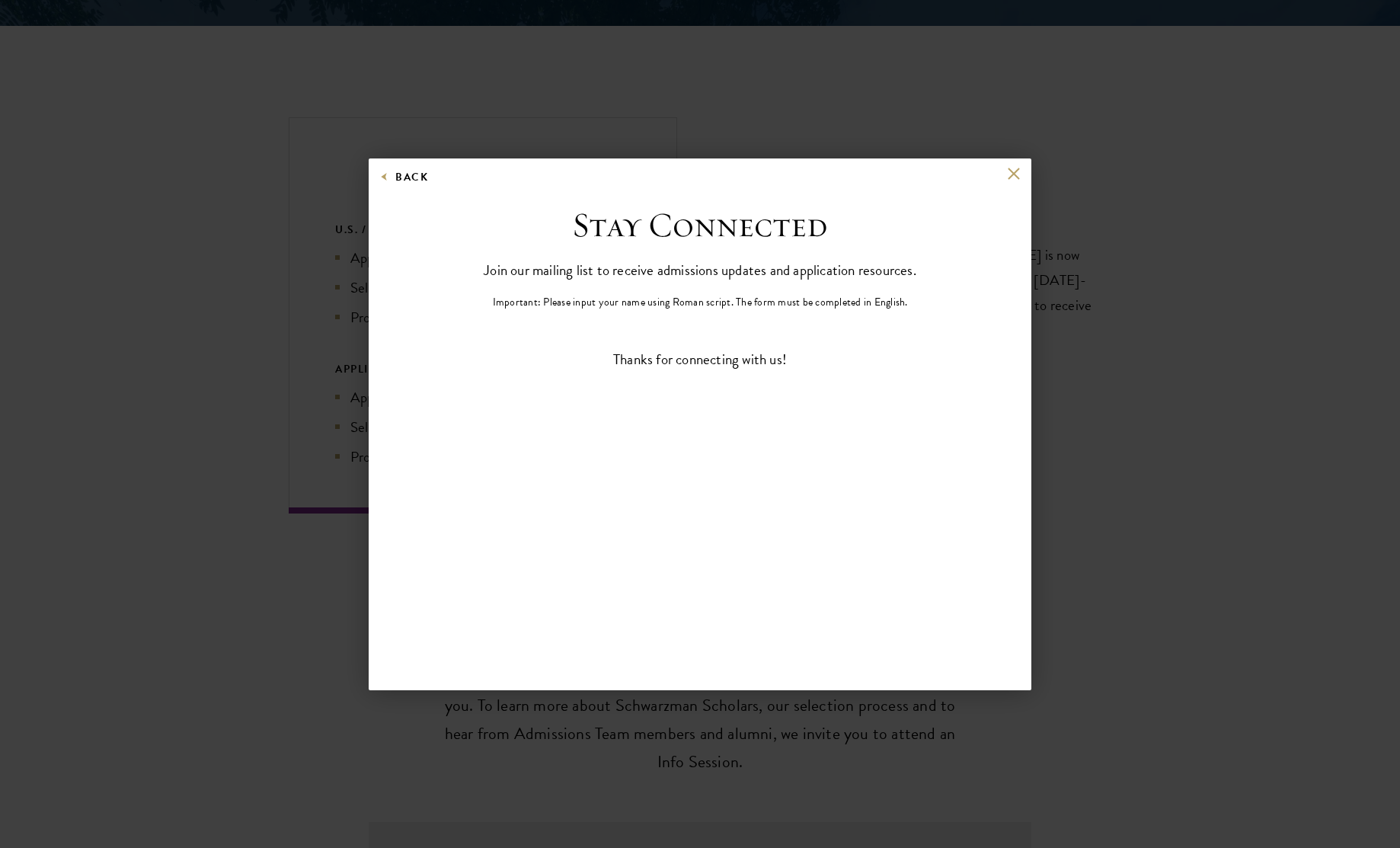
scroll to position [0, 0]
